Goal: Task Accomplishment & Management: Use online tool/utility

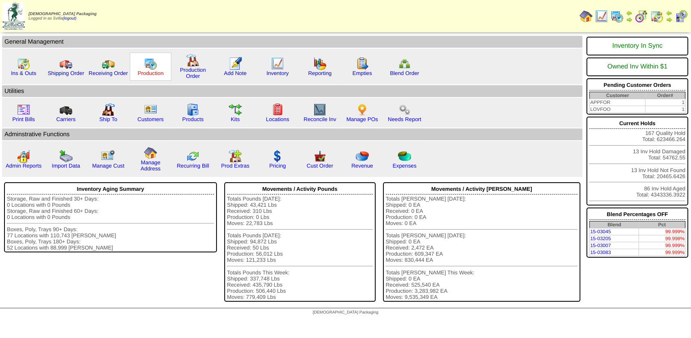
click at [154, 72] on link "Production" at bounding box center [151, 73] width 26 height 6
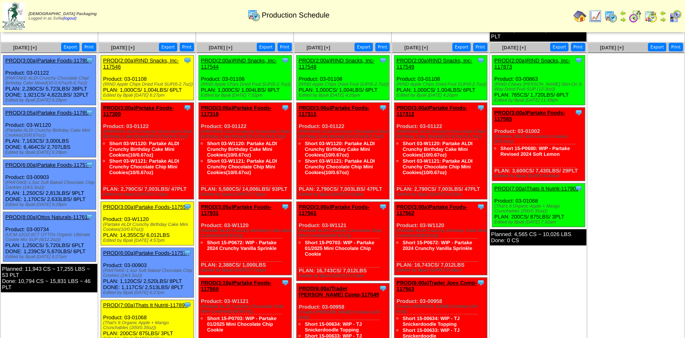
scroll to position [375, 0]
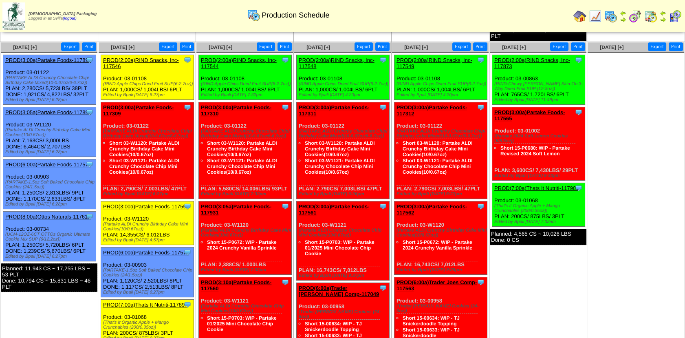
click at [158, 249] on link "PROD(6:00a)Partake Foods-117575" at bounding box center [146, 252] width 86 height 6
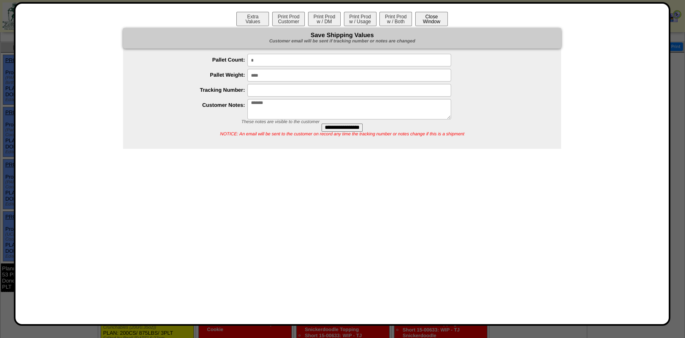
click at [439, 21] on button "Close Window" at bounding box center [431, 19] width 33 height 14
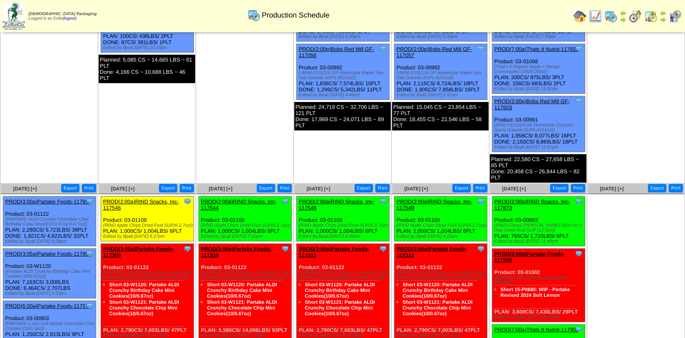
scroll to position [233, 0]
